Goal: Navigation & Orientation: Find specific page/section

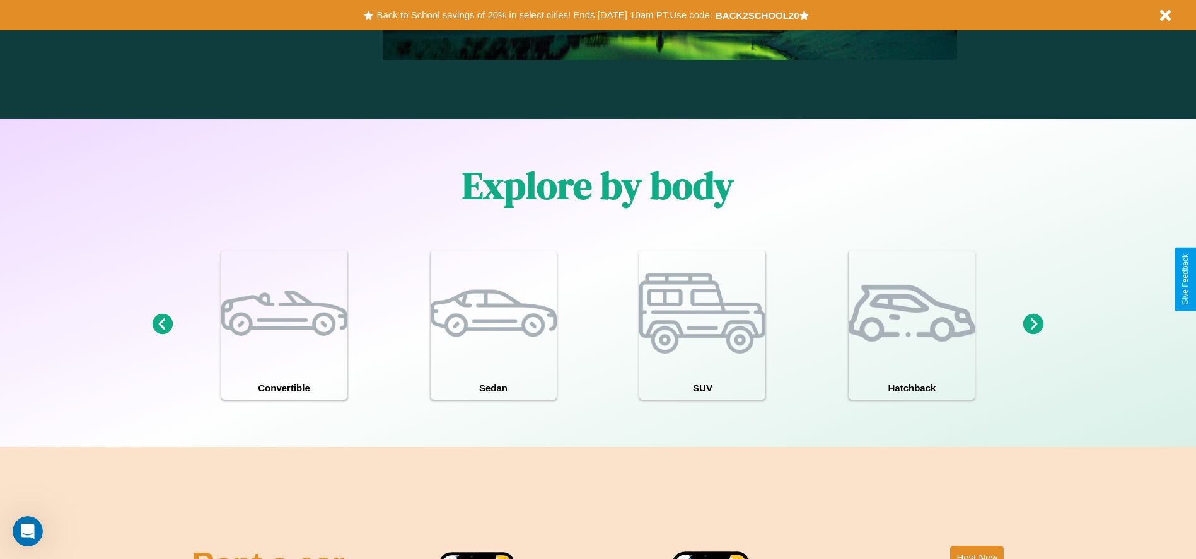
scroll to position [1101, 0]
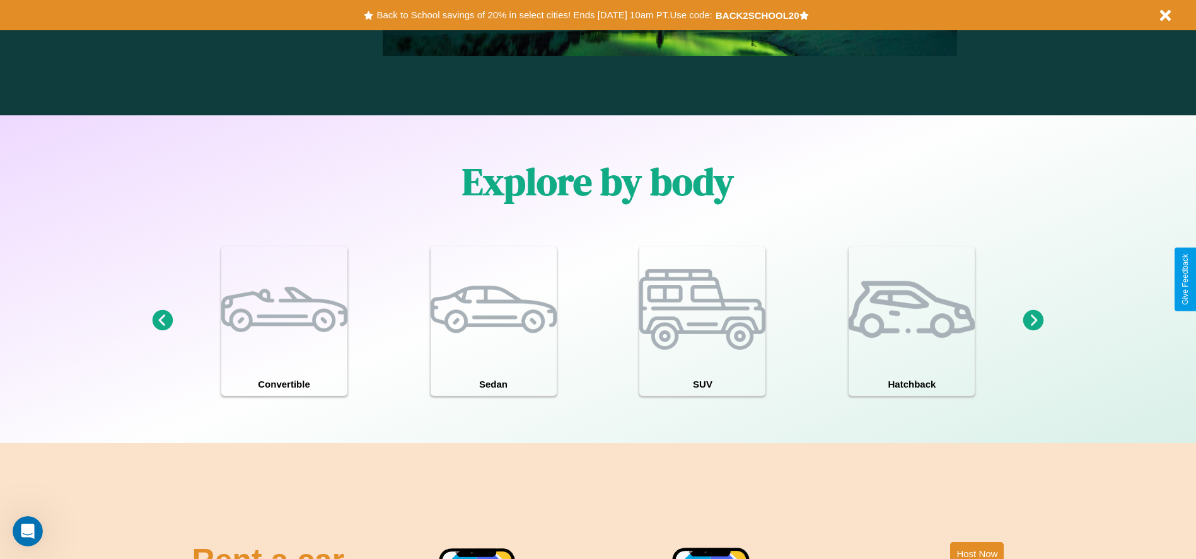
click at [1034, 321] on icon at bounding box center [1034, 320] width 21 height 21
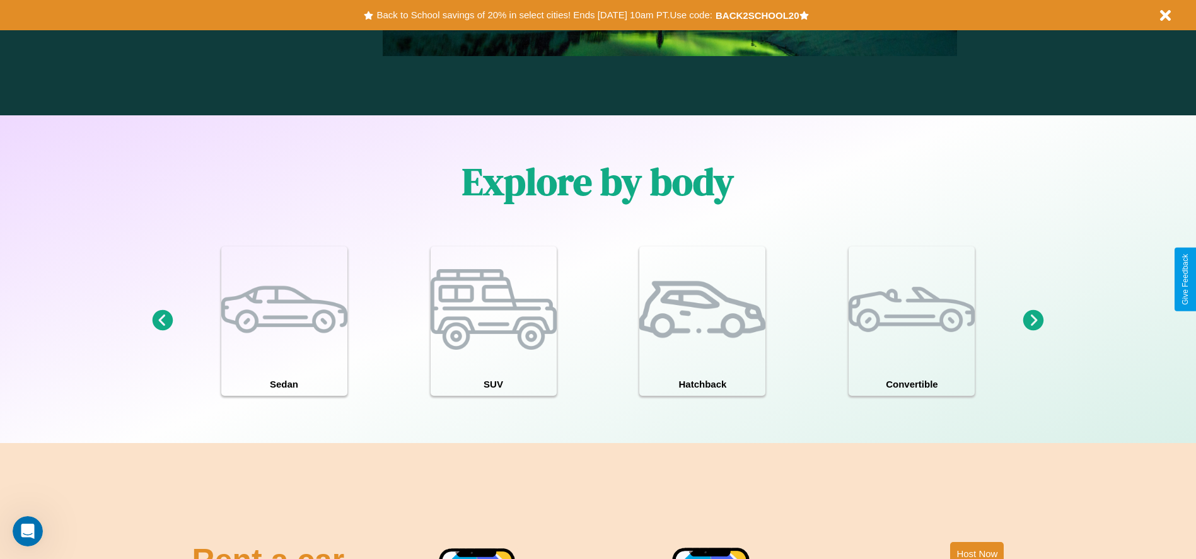
click at [1034, 321] on icon at bounding box center [1034, 320] width 21 height 21
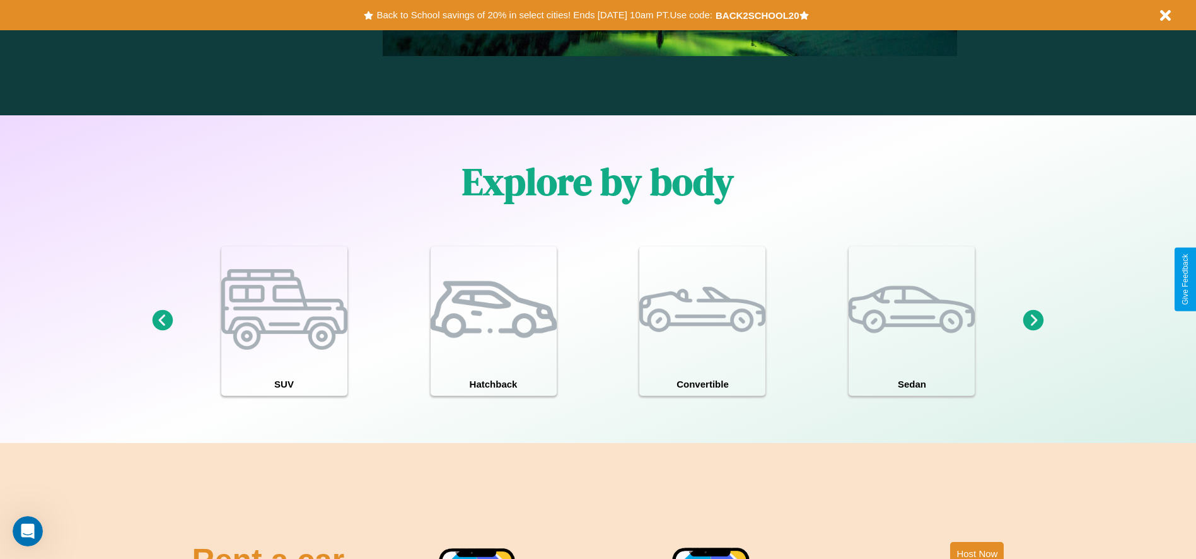
click at [1034, 321] on icon at bounding box center [1034, 320] width 21 height 21
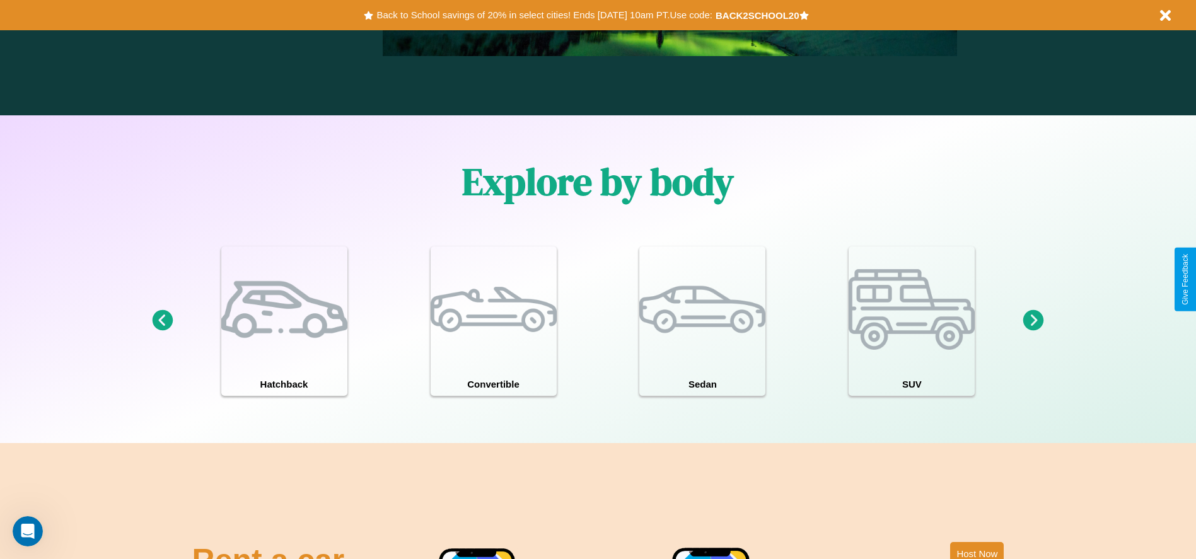
click at [162, 321] on icon at bounding box center [162, 320] width 21 height 21
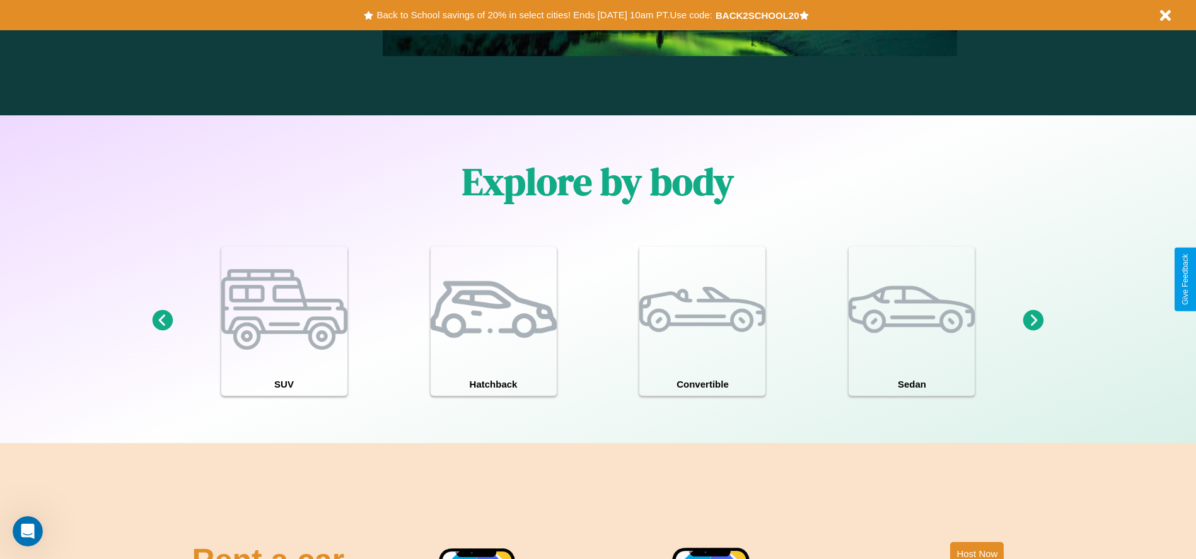
click at [1034, 321] on icon at bounding box center [1034, 320] width 21 height 21
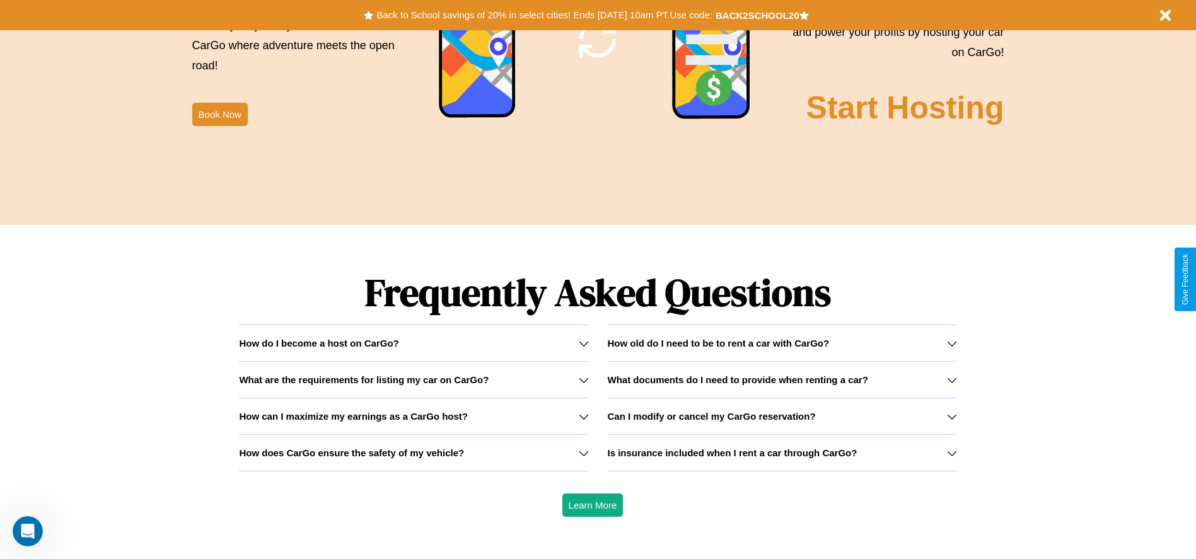
scroll to position [1809, 0]
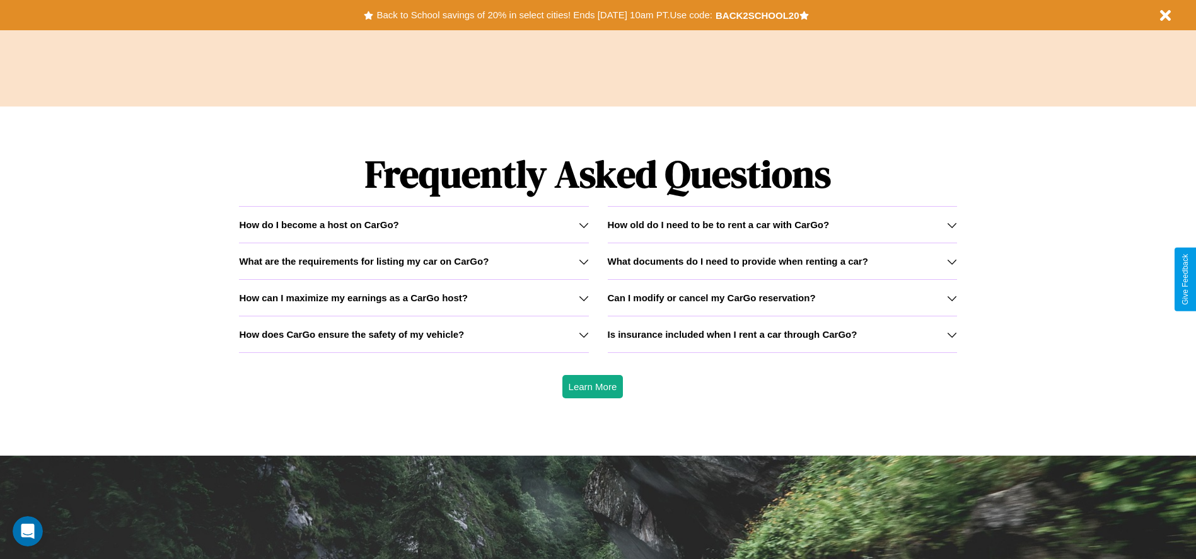
click at [782, 261] on h3 "What documents do I need to provide when renting a car?" at bounding box center [738, 261] width 260 height 11
click at [583, 298] on icon at bounding box center [584, 298] width 10 height 10
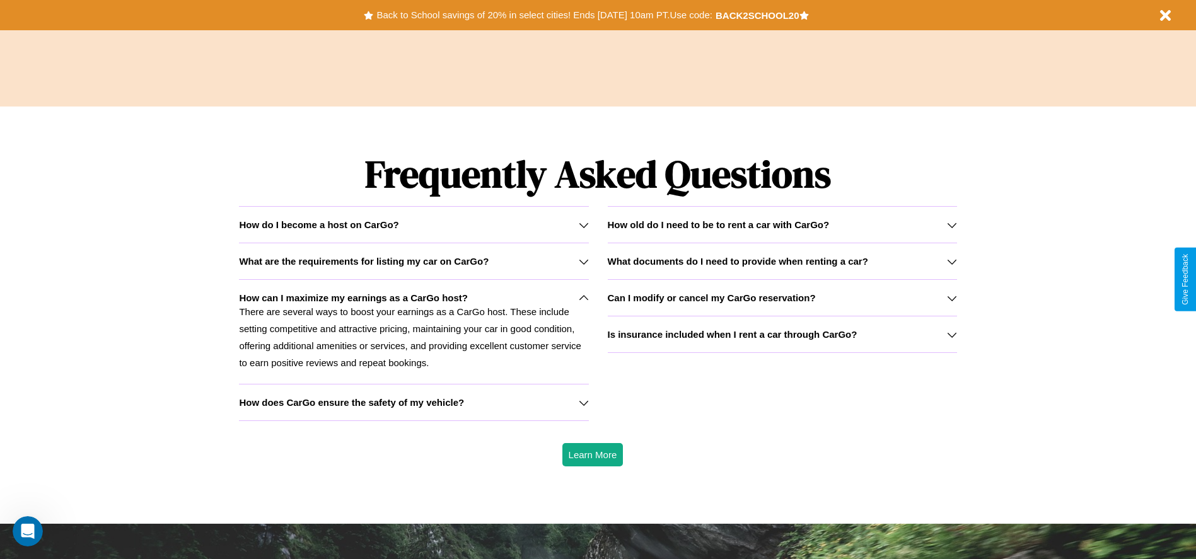
click at [414, 261] on h3 "What are the requirements for listing my car on CarGo?" at bounding box center [364, 261] width 250 height 11
click at [782, 225] on h3 "How old do I need to be to rent a car with CarGo?" at bounding box center [719, 224] width 222 height 11
click at [583, 298] on icon at bounding box center [584, 298] width 10 height 10
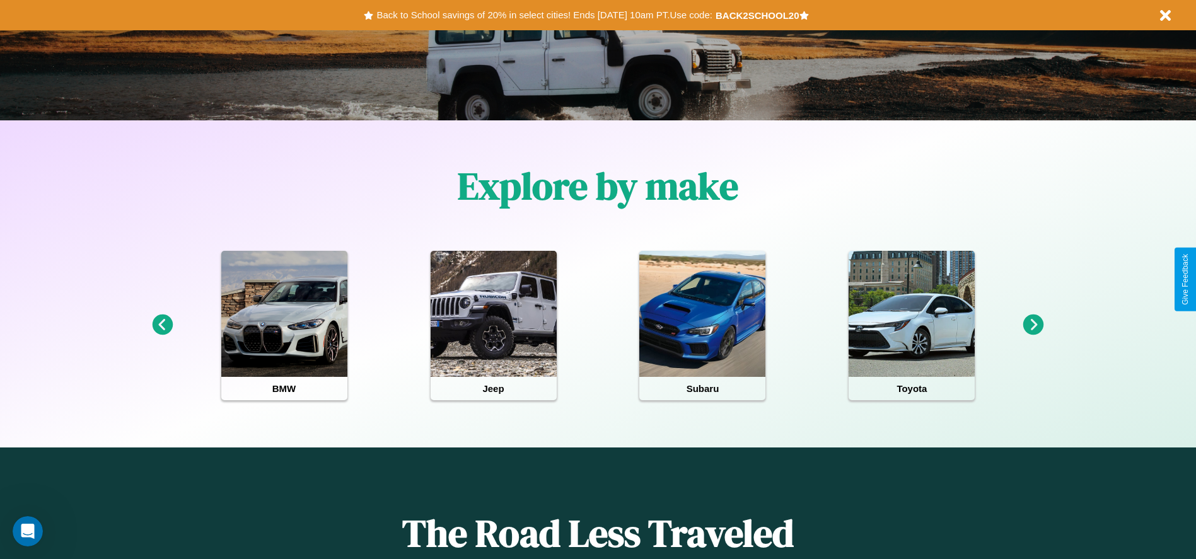
scroll to position [0, 0]
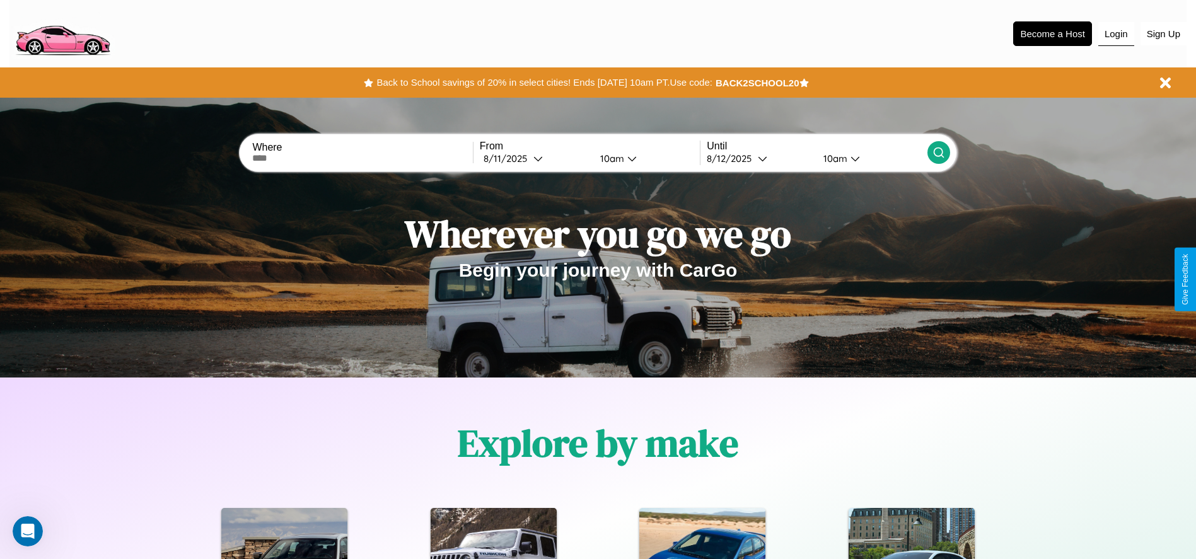
click at [1116, 33] on button "Login" at bounding box center [1117, 34] width 36 height 24
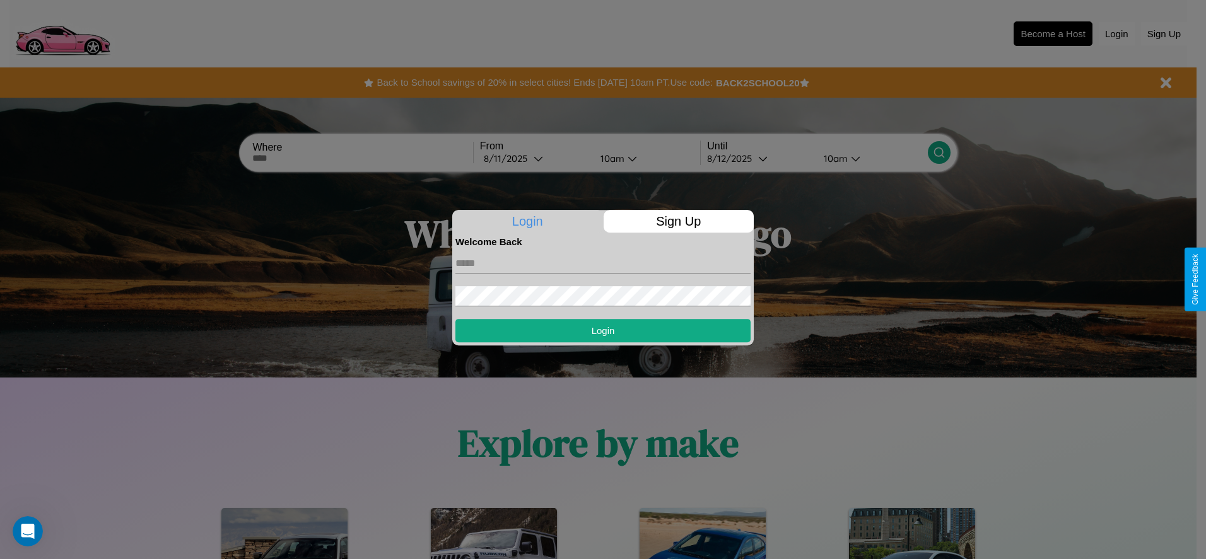
click at [603, 263] on input "text" at bounding box center [602, 264] width 295 height 20
type input "**********"
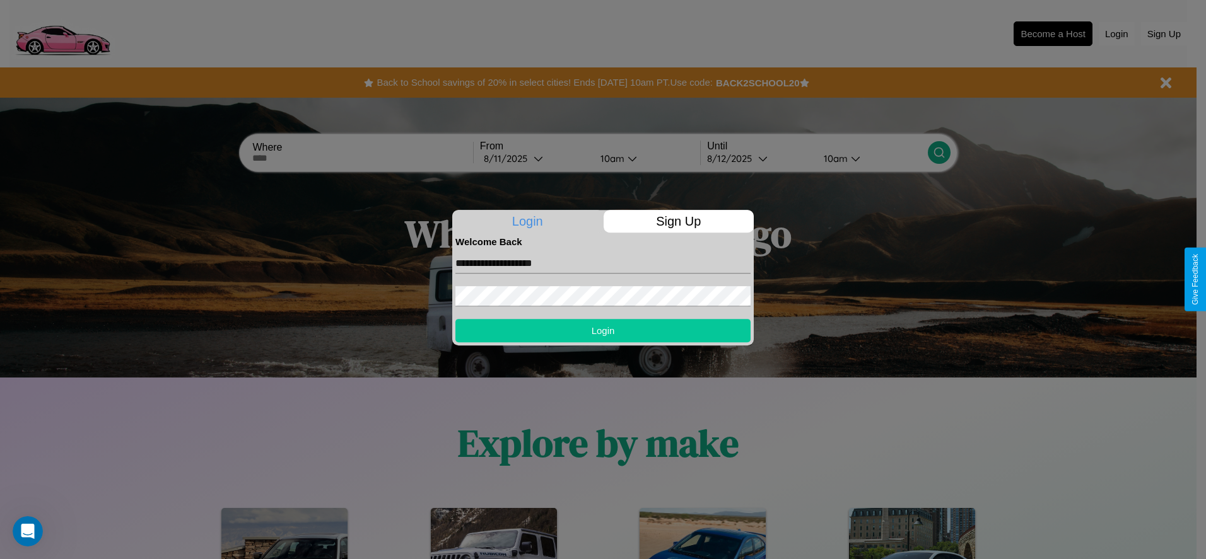
click at [603, 330] on button "Login" at bounding box center [602, 330] width 295 height 23
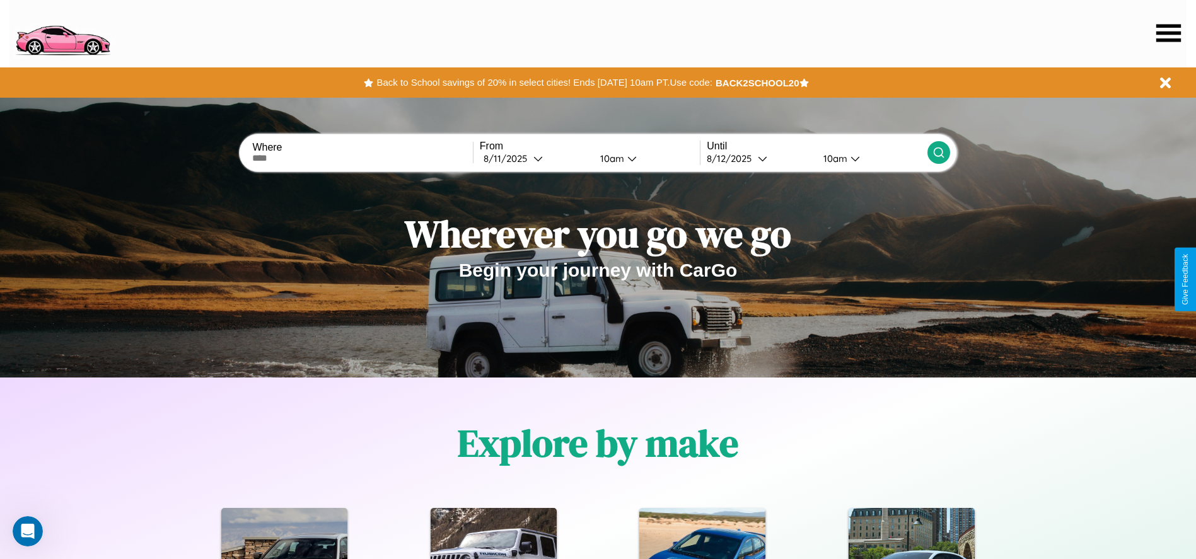
click at [1169, 33] on icon at bounding box center [1169, 33] width 25 height 18
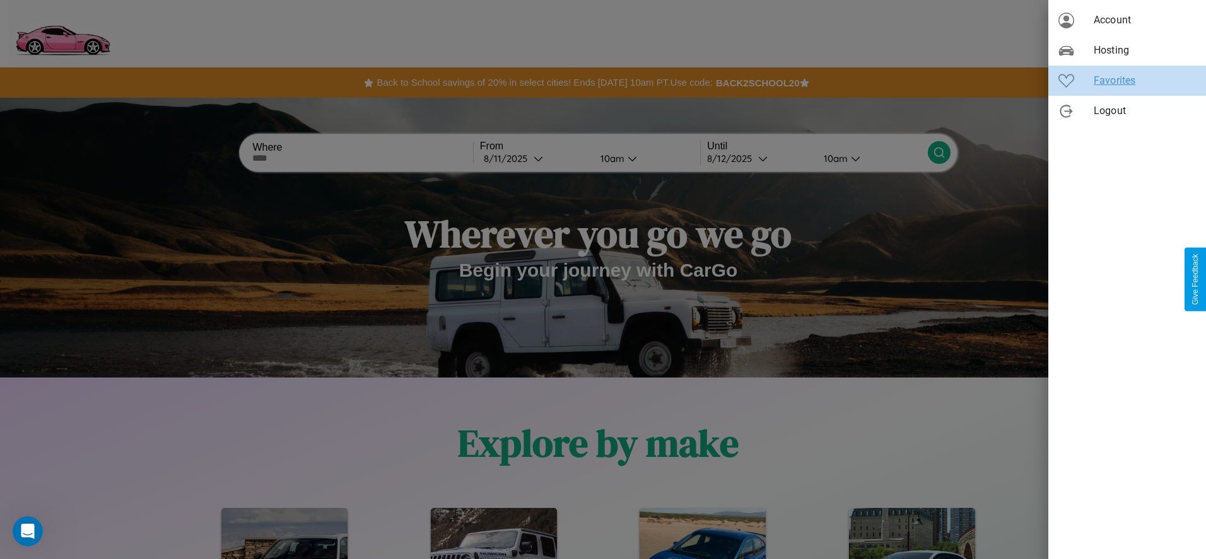
click at [1127, 81] on span "Favorites" at bounding box center [1145, 80] width 102 height 15
